Goal: Navigation & Orientation: Find specific page/section

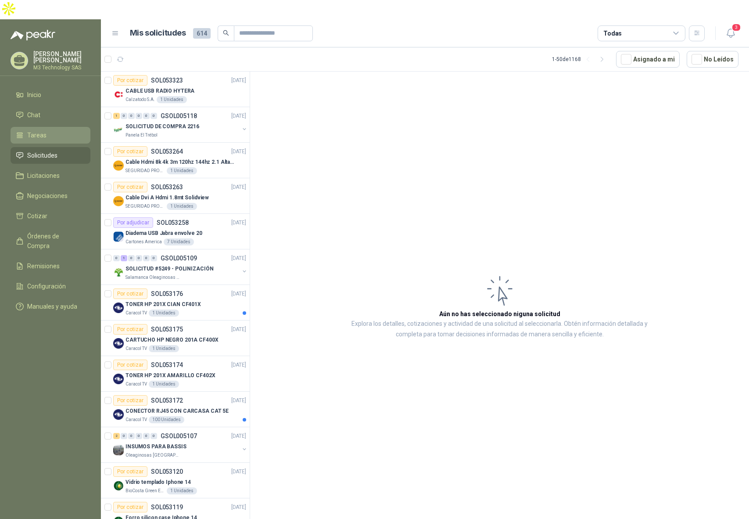
click at [32, 130] on span "Tareas" at bounding box center [36, 135] width 19 height 10
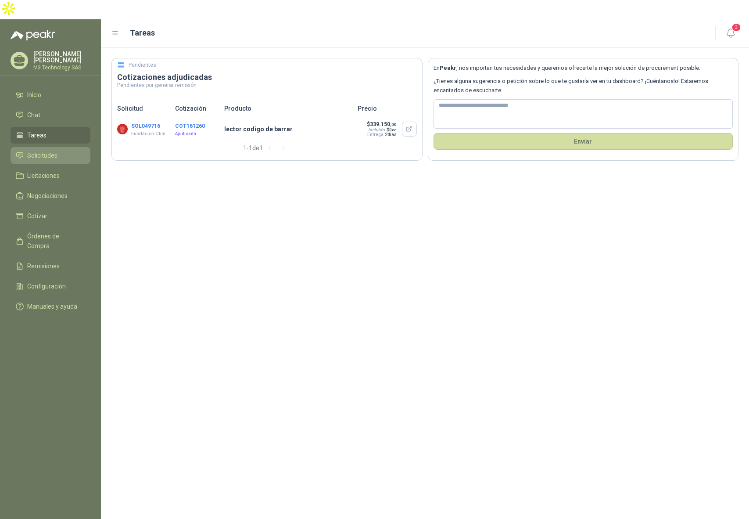
click at [45, 151] on span "Solicitudes" at bounding box center [42, 156] width 30 height 10
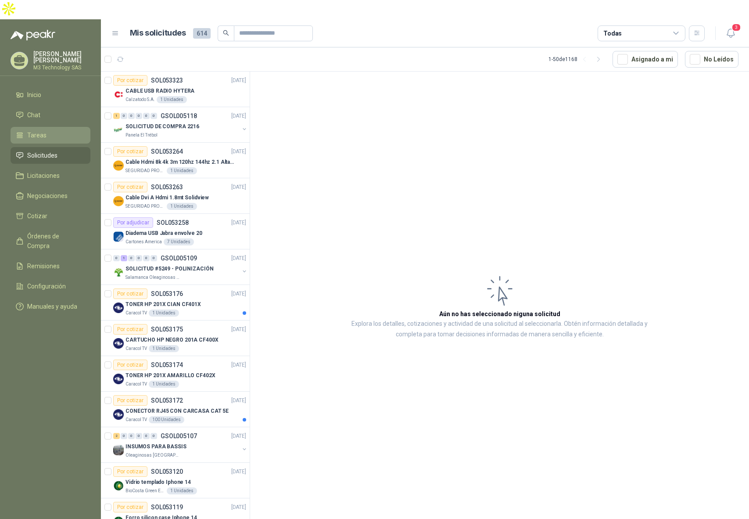
click at [41, 130] on span "Tareas" at bounding box center [36, 135] width 19 height 10
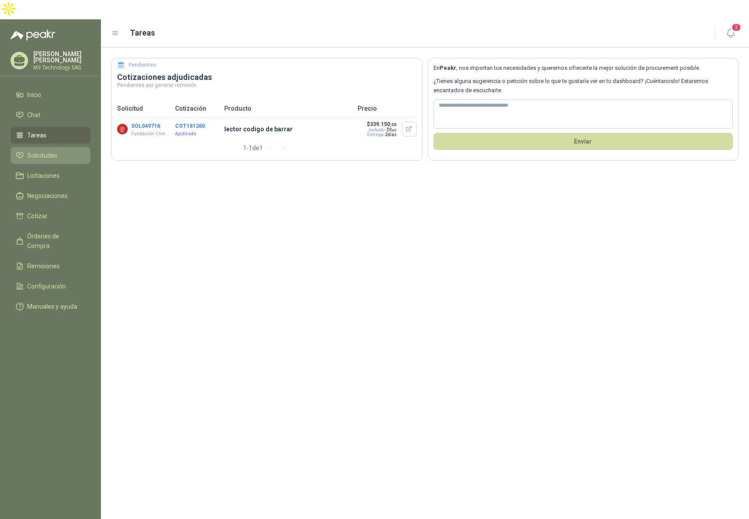
click at [43, 151] on span "Solicitudes" at bounding box center [42, 156] width 30 height 10
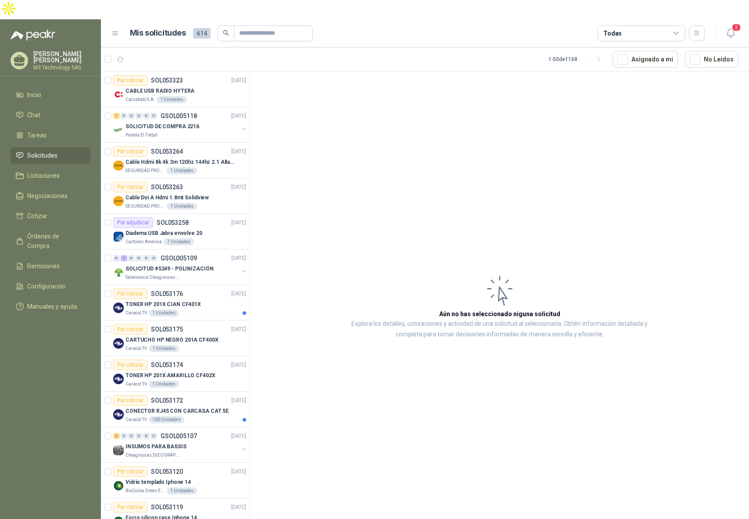
click at [54, 151] on span "Solicitudes" at bounding box center [42, 156] width 30 height 10
drag, startPoint x: 43, startPoint y: 133, endPoint x: 41, endPoint y: 108, distance: 24.7
click at [44, 151] on span "Solicitudes" at bounding box center [42, 156] width 30 height 10
click at [44, 130] on span "Tareas" at bounding box center [36, 135] width 19 height 10
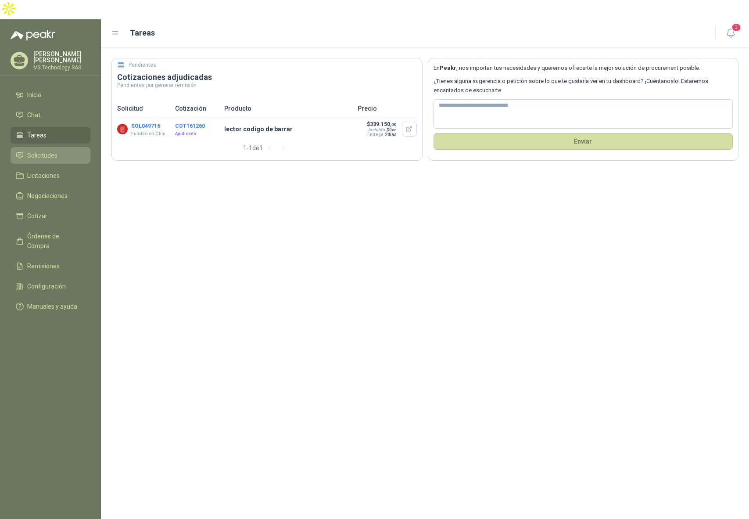
click at [47, 151] on span "Solicitudes" at bounding box center [42, 156] width 30 height 10
